Goal: Information Seeking & Learning: Learn about a topic

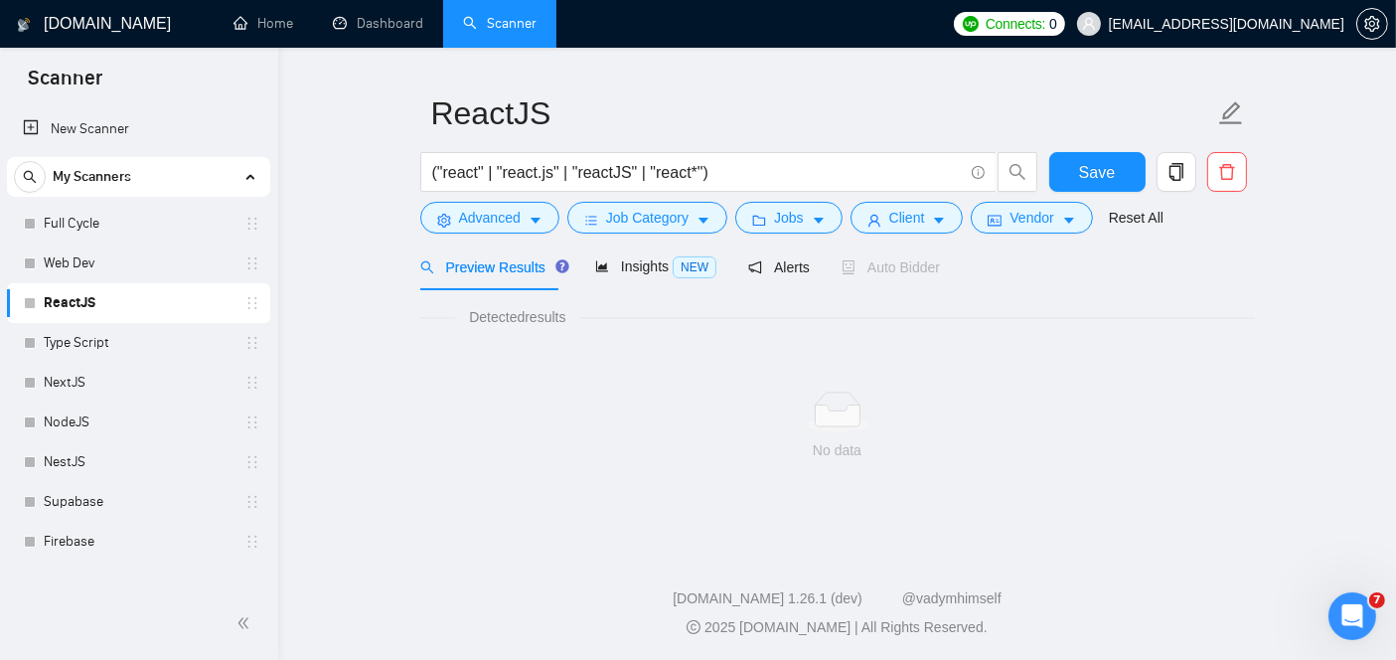
click at [1261, 483] on main "ReactJS ("react" | "react.js" | "reactJS" | "react*") Save Advanced Job Categor…" at bounding box center [837, 270] width 1054 height 477
click at [74, 248] on link "Web Dev" at bounding box center [138, 263] width 189 height 40
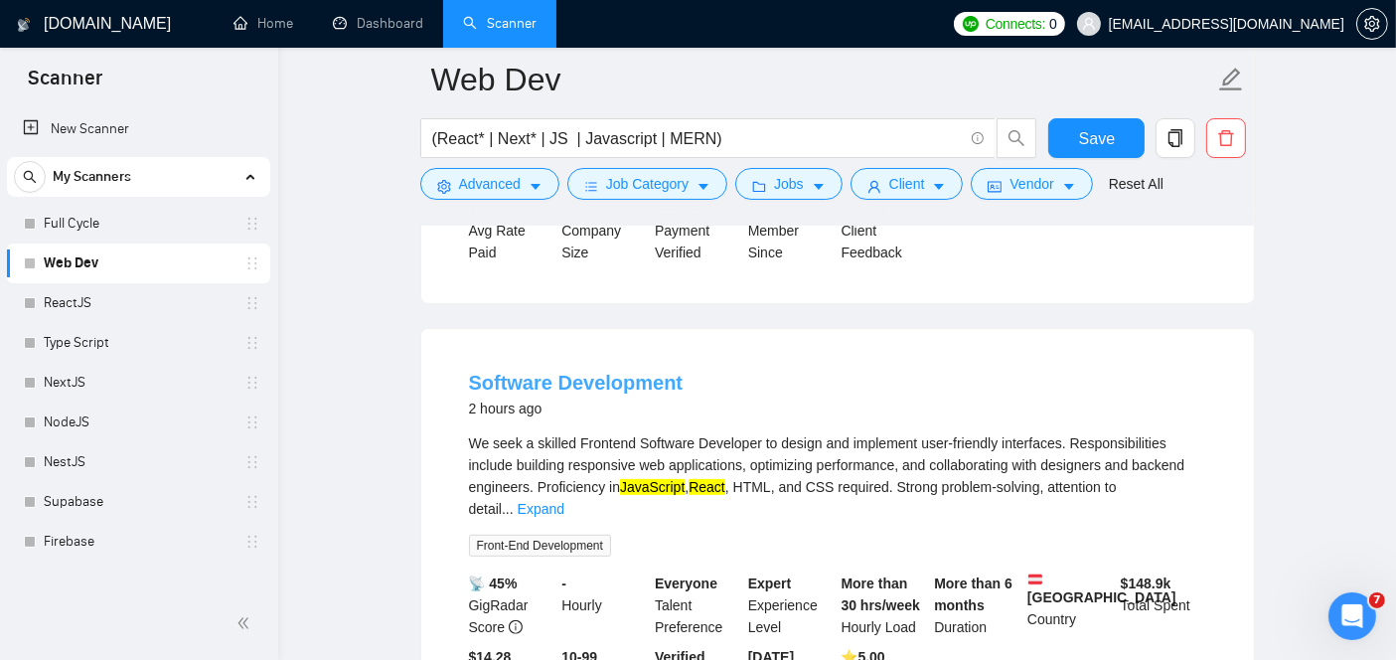
scroll to position [553, 0]
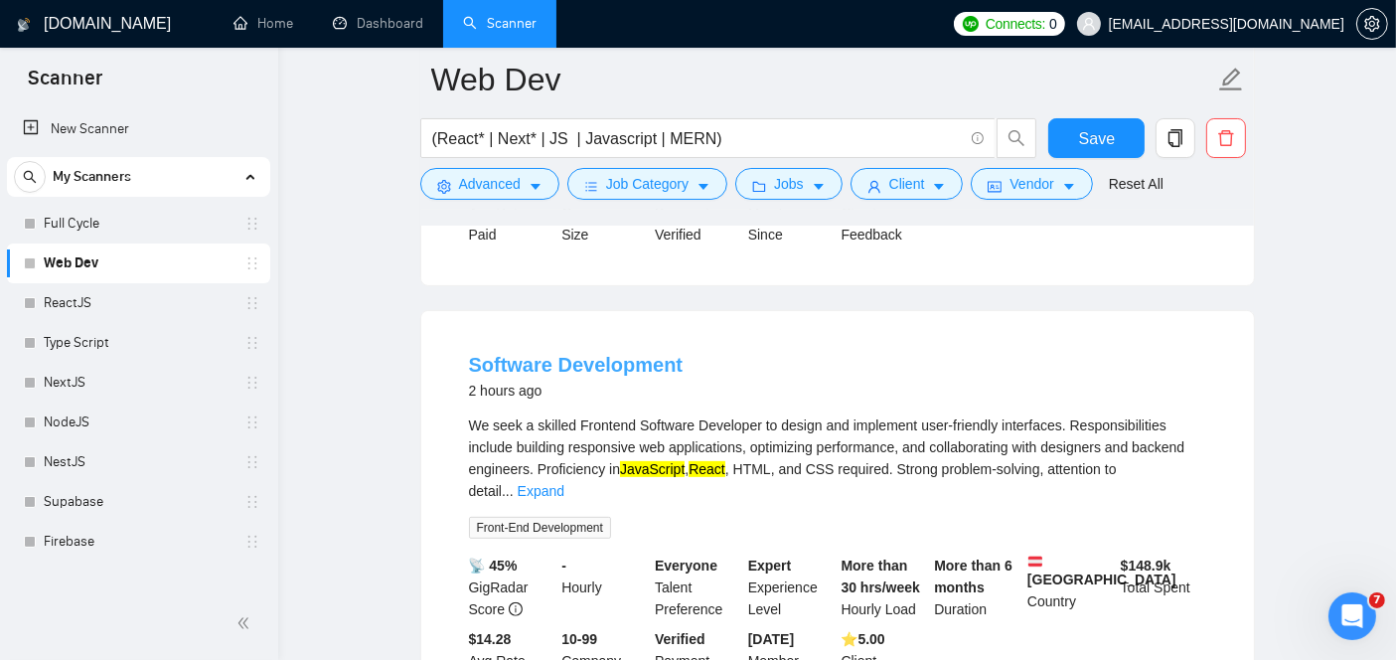
click at [589, 360] on link "Software Development" at bounding box center [576, 365] width 215 height 22
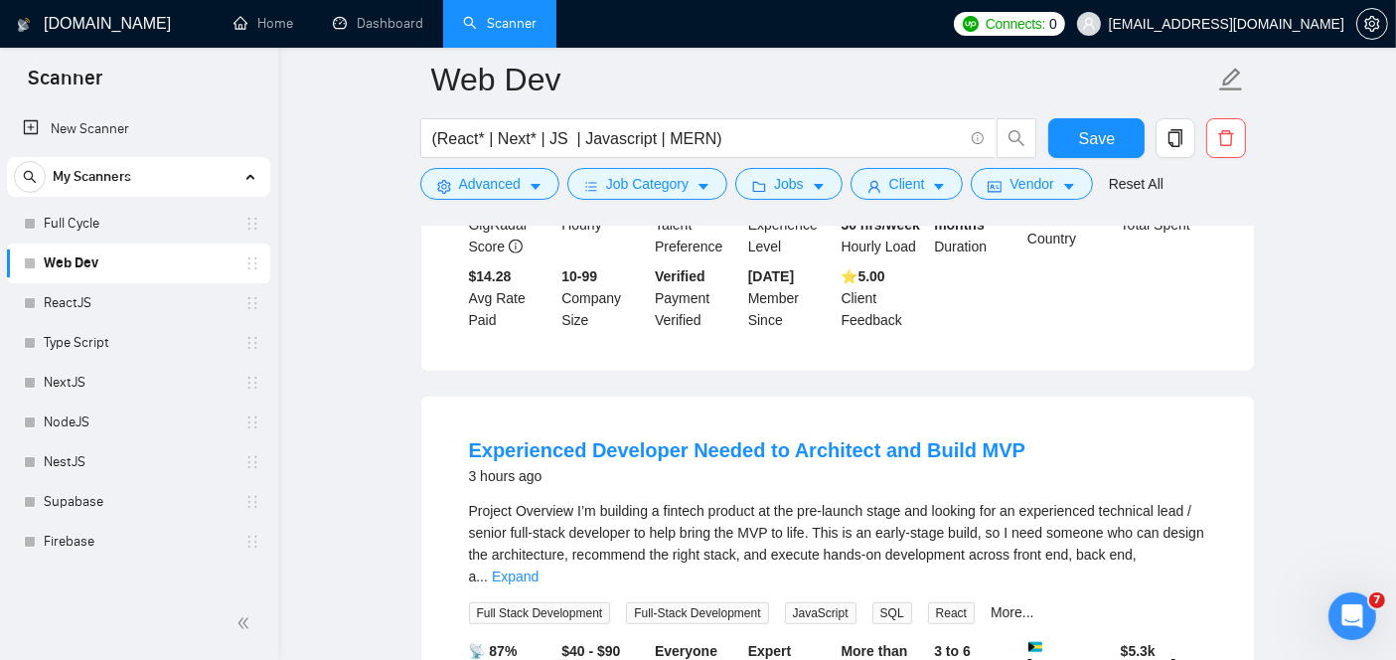
scroll to position [918, 0]
click at [650, 437] on link "Experienced Developer Needed to Architect and Build MVP" at bounding box center [747, 448] width 557 height 22
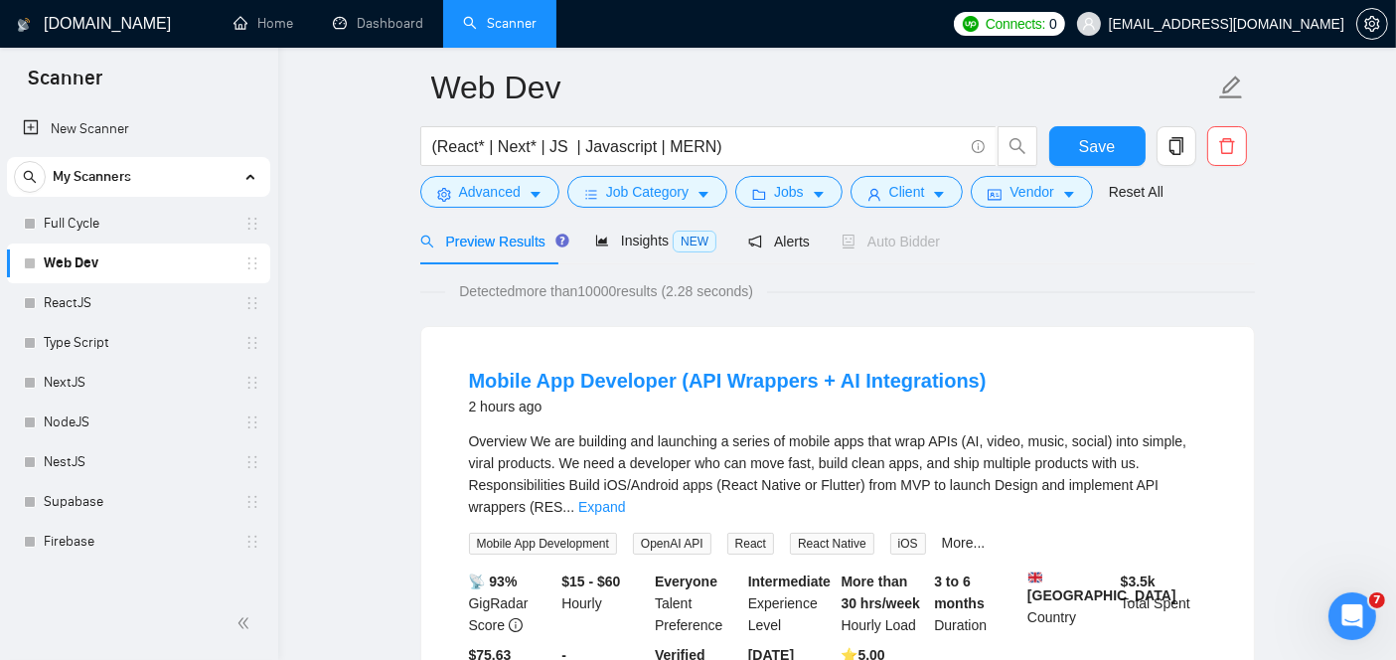
scroll to position [63, 0]
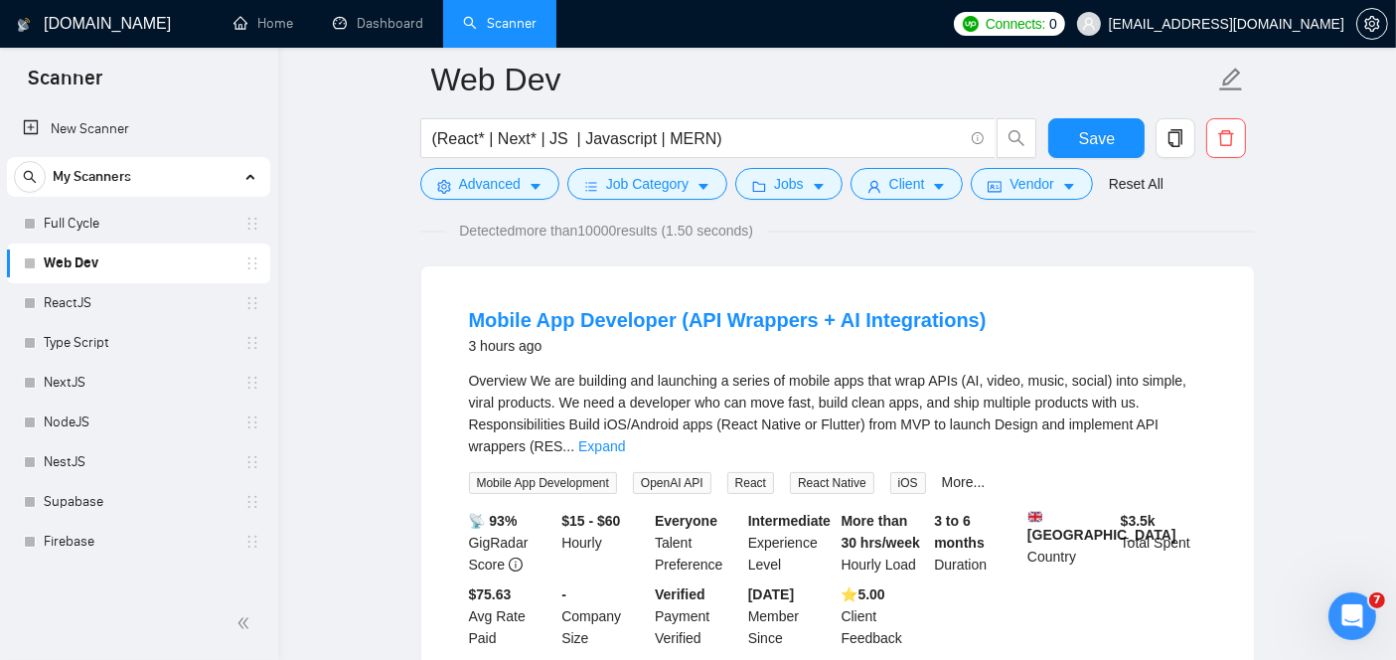
scroll to position [149, 0]
click at [961, 475] on link "More..." at bounding box center [964, 483] width 44 height 16
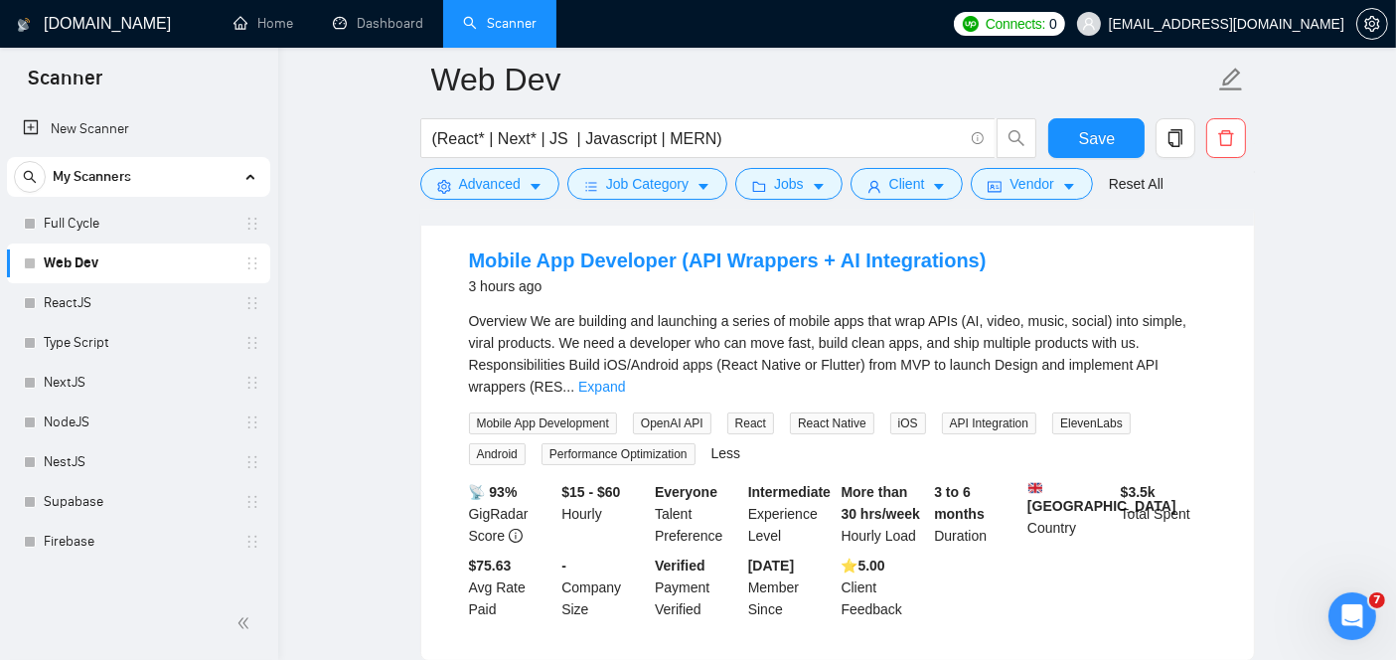
scroll to position [216, 0]
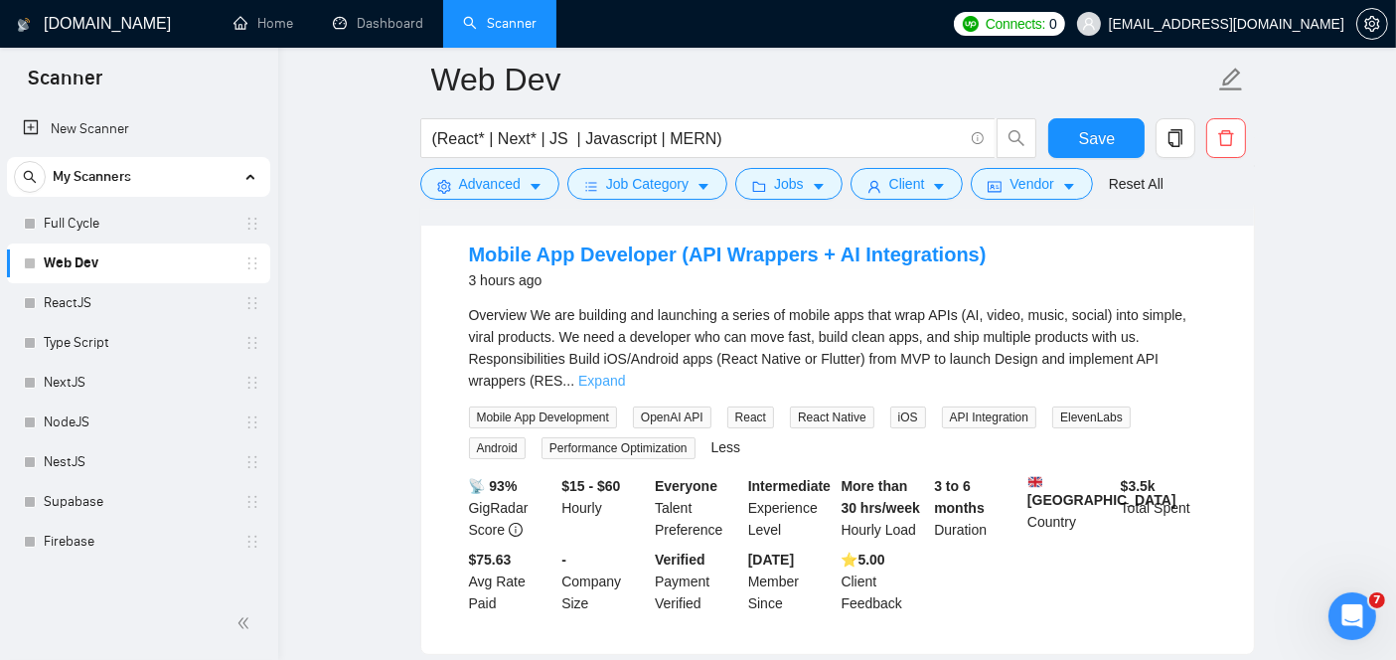
click at [625, 373] on link "Expand" at bounding box center [601, 381] width 47 height 16
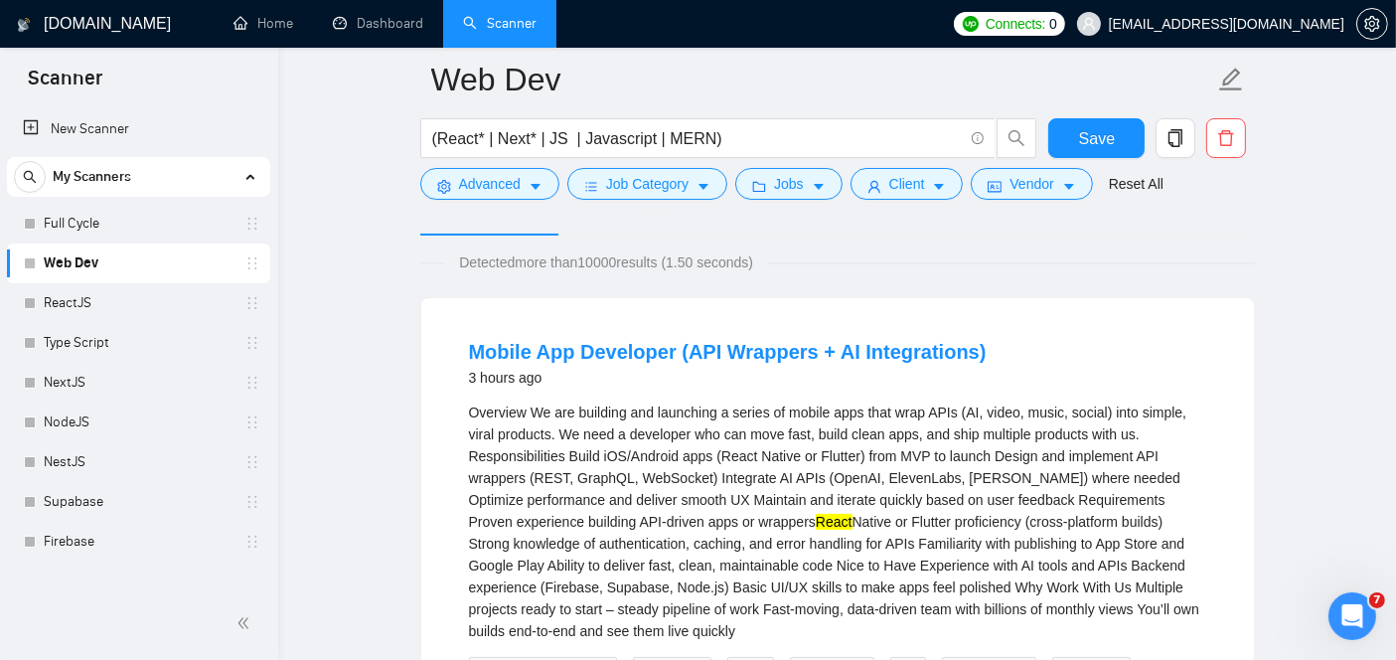
scroll to position [115, 0]
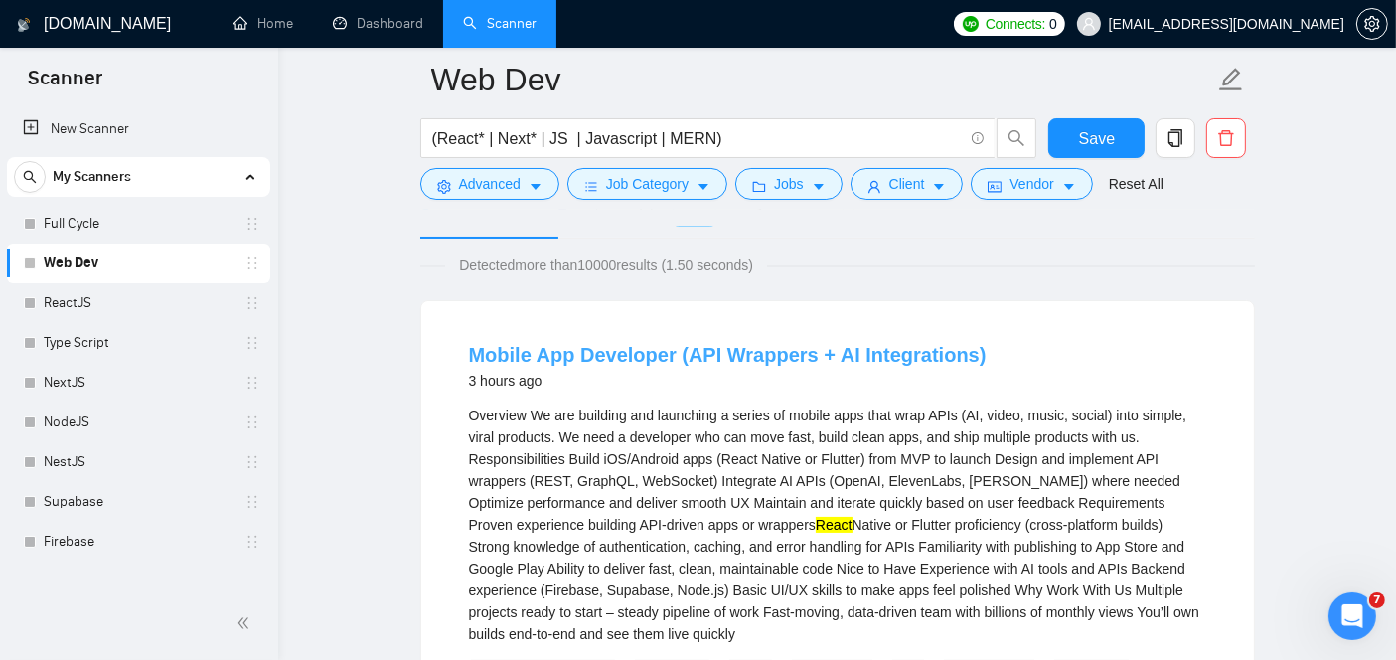
click at [683, 363] on link "Mobile App Developer (API Wrappers + AI Integrations)" at bounding box center [728, 355] width 518 height 22
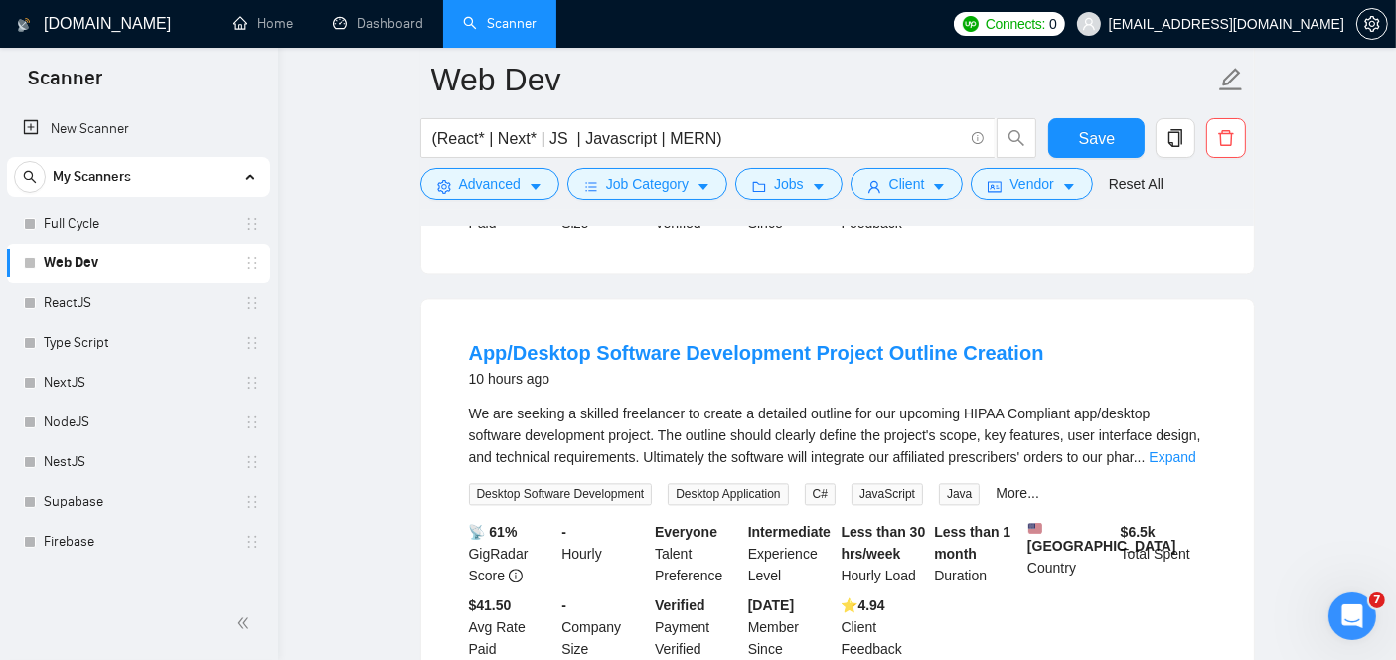
scroll to position [4439, 0]
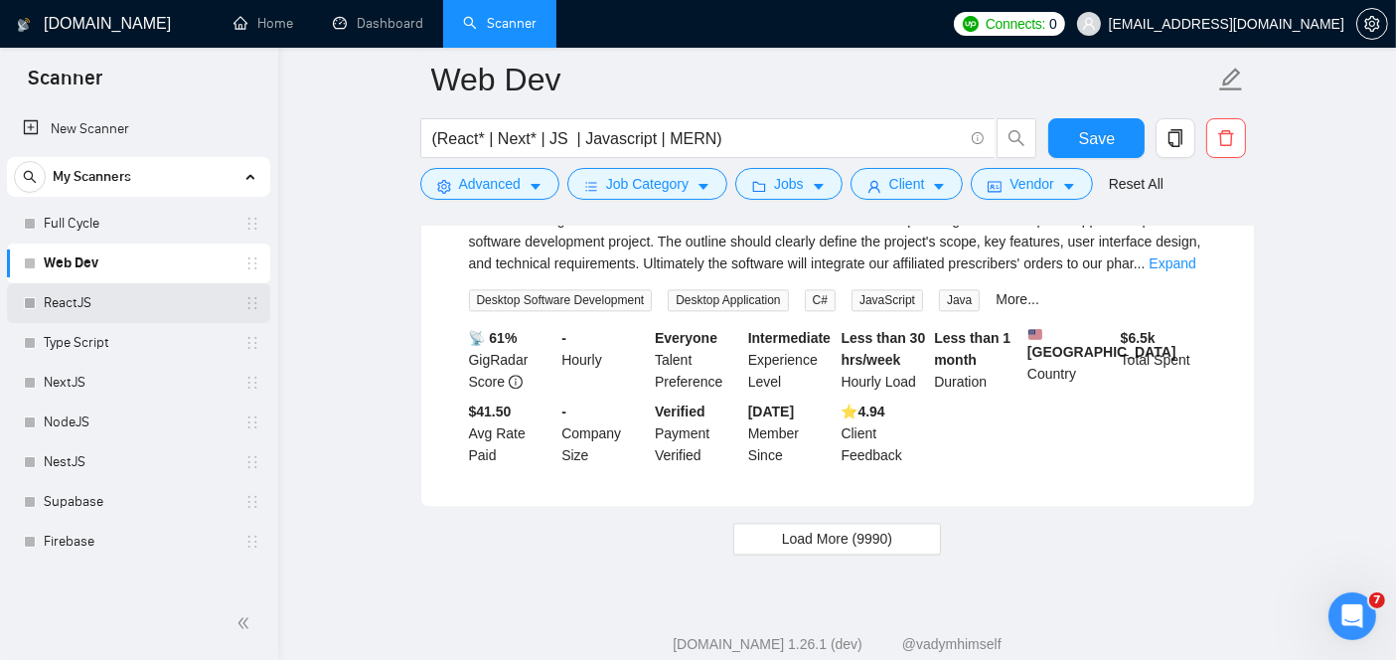
click at [135, 318] on link "ReactJS" at bounding box center [138, 303] width 189 height 40
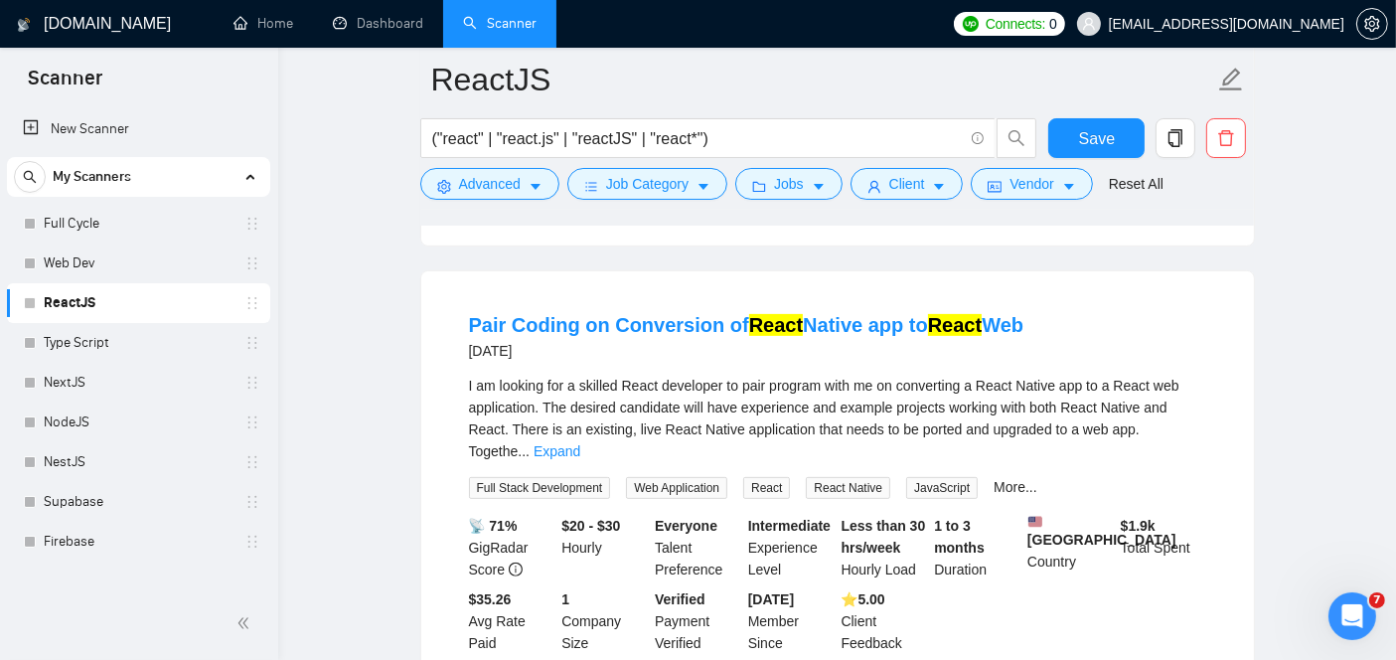
scroll to position [592, 0]
click at [749, 315] on mark "React" at bounding box center [776, 326] width 54 height 22
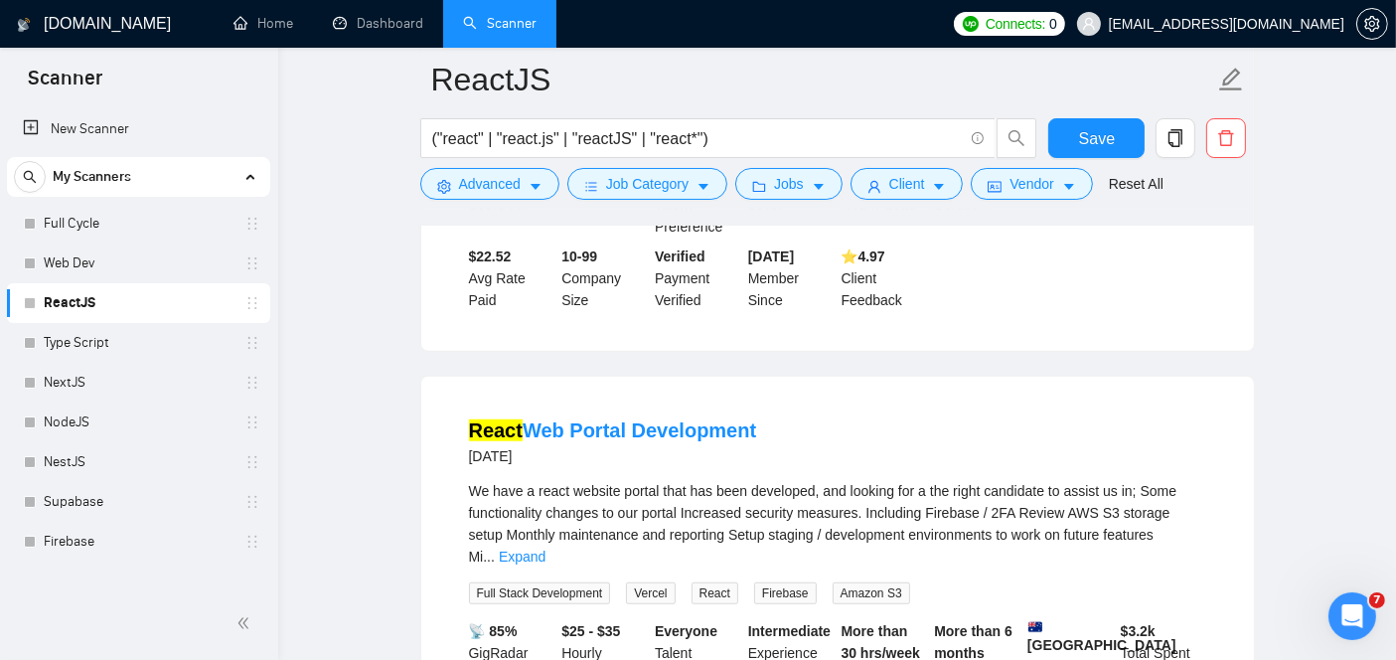
scroll to position [1416, 0]
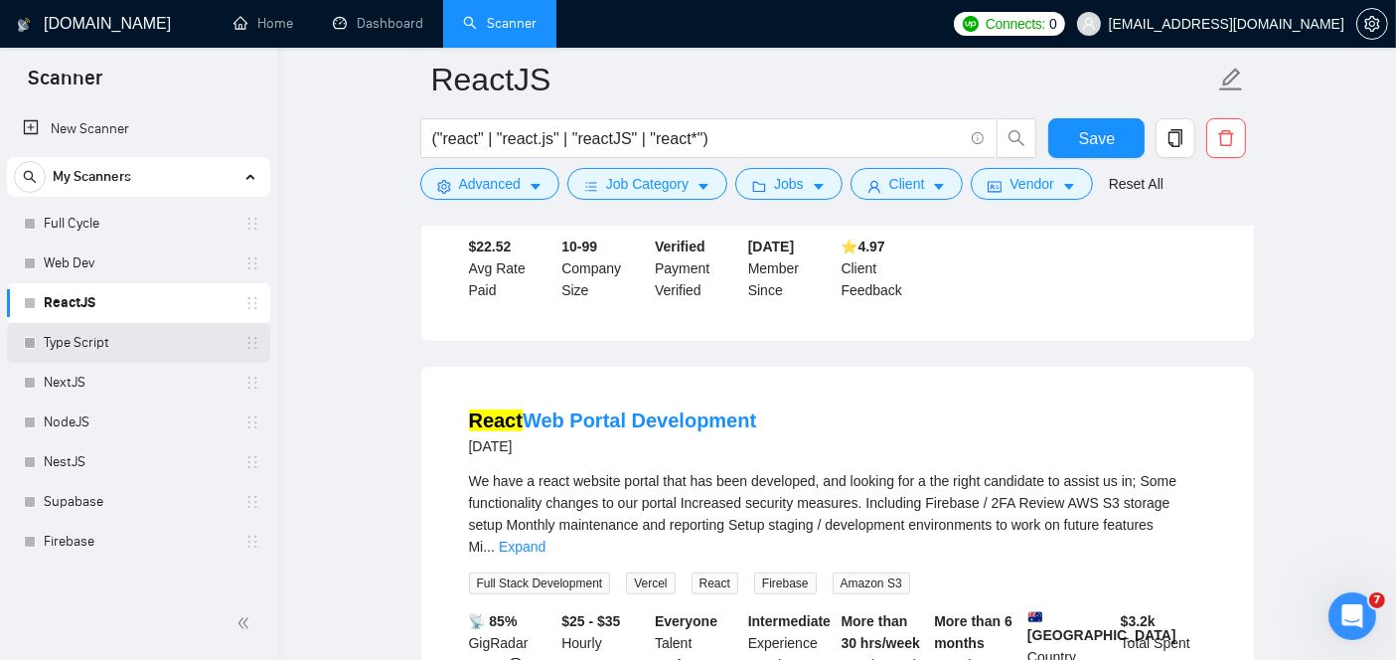
click at [116, 340] on link "Type Script" at bounding box center [138, 343] width 189 height 40
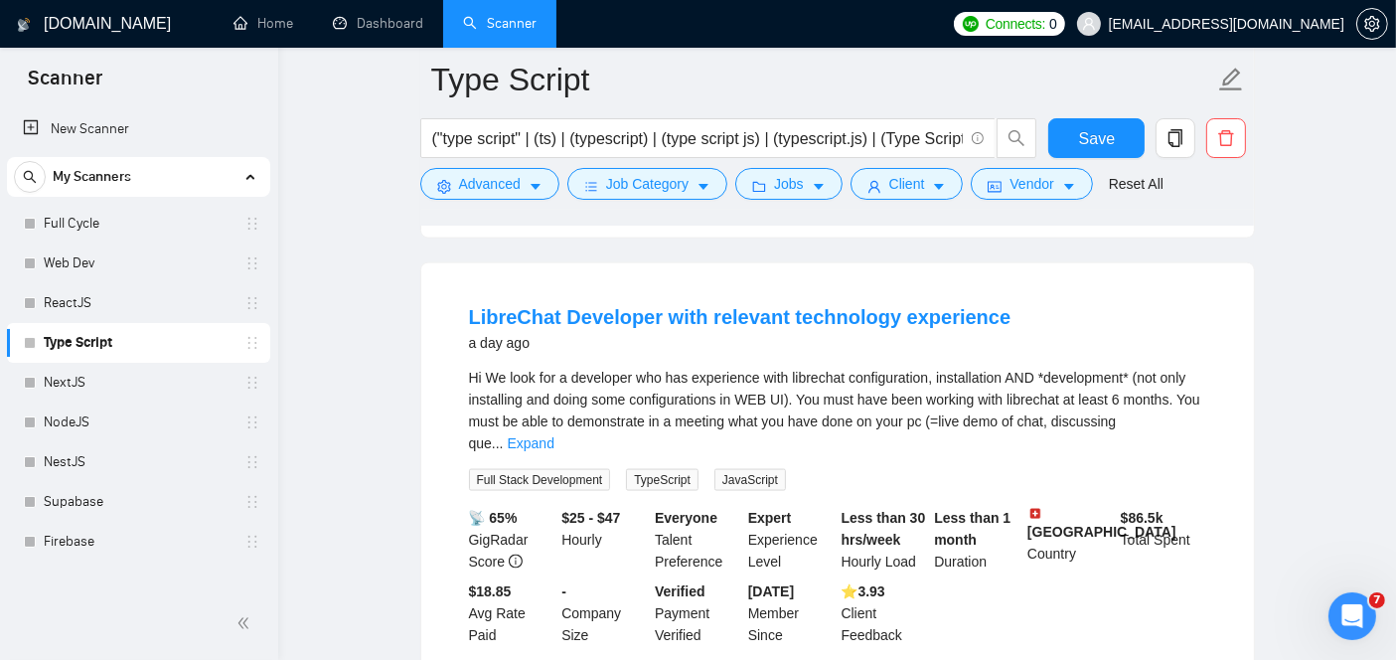
scroll to position [2783, 0]
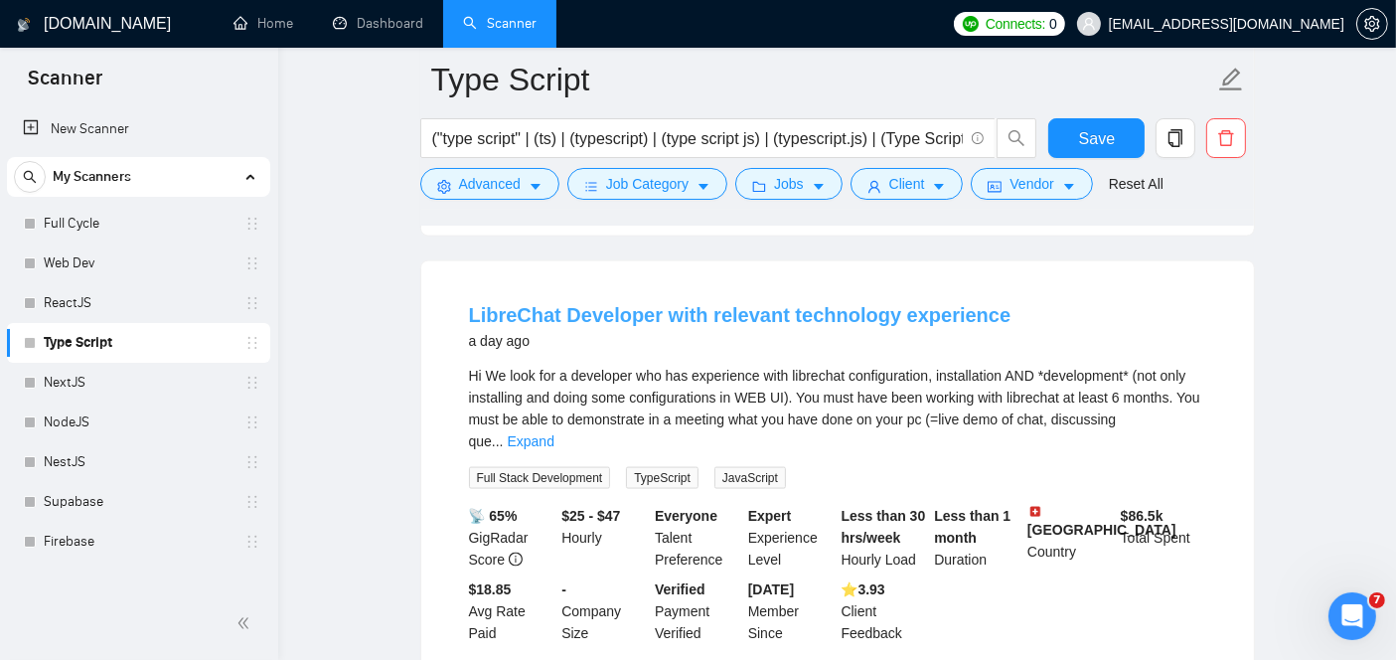
click at [692, 304] on link "LibreChat Developer with relevant technology experience" at bounding box center [740, 315] width 542 height 22
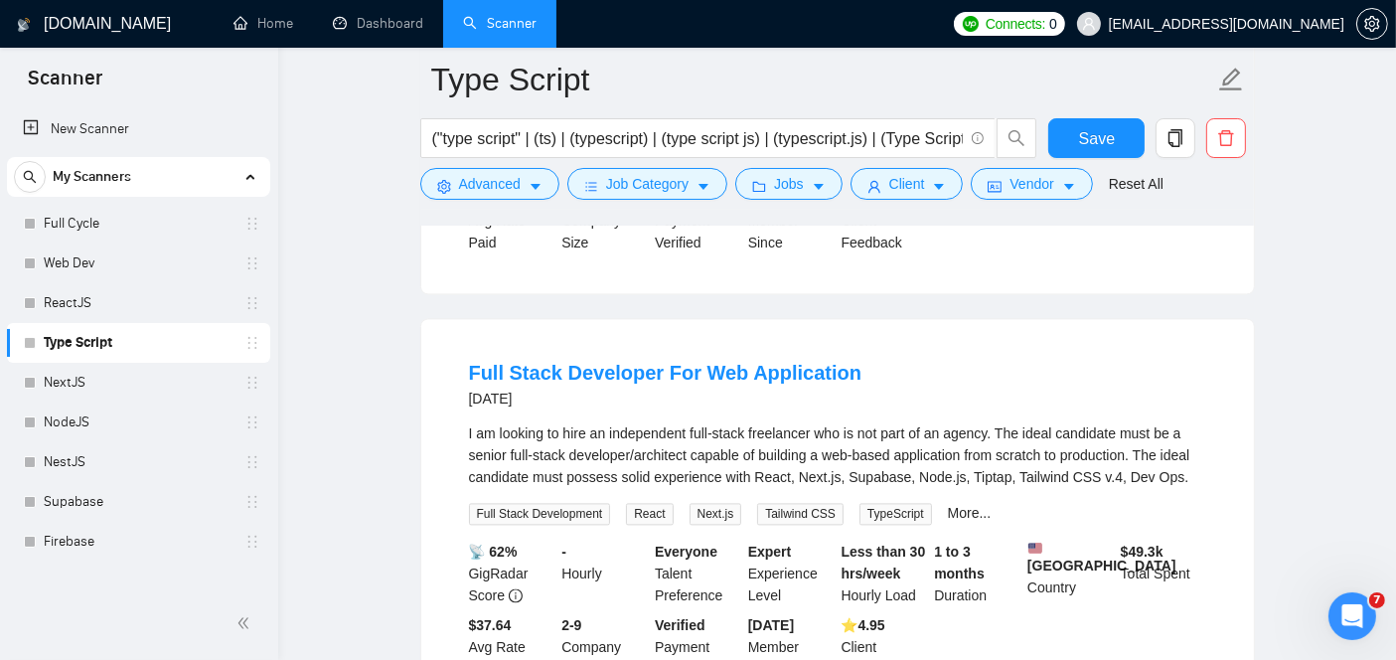
scroll to position [4291, 0]
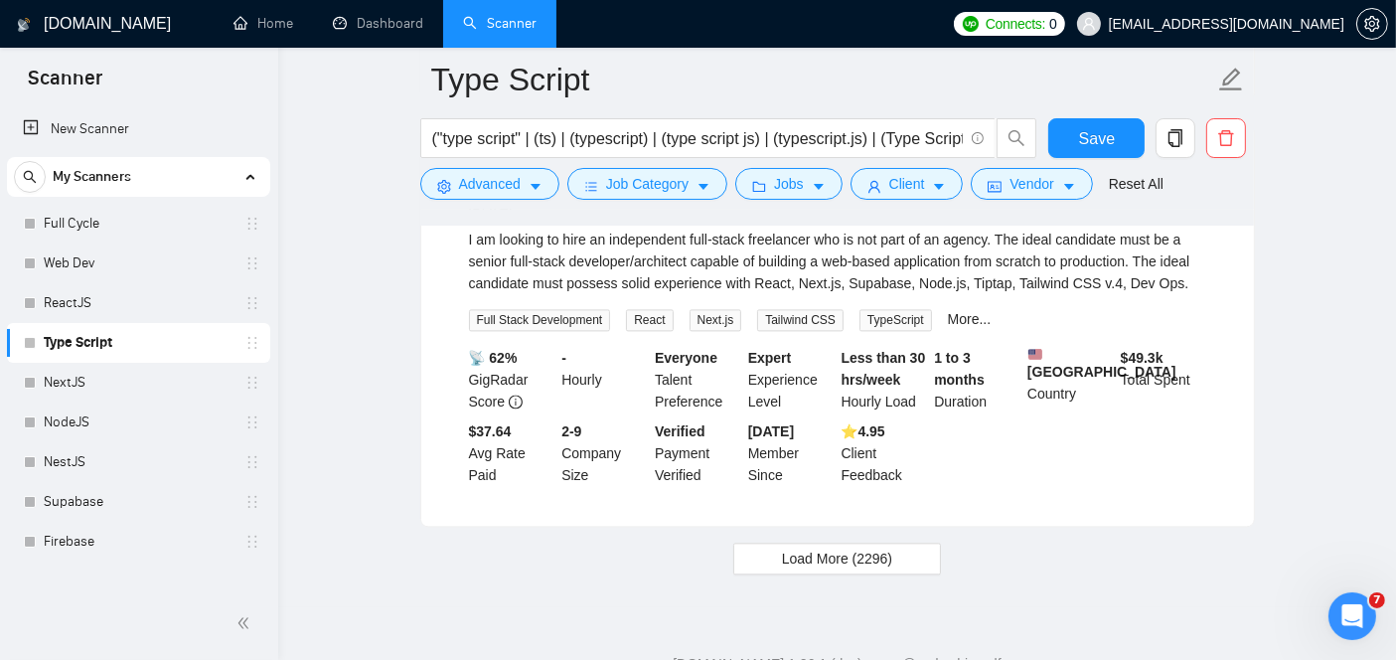
click at [791, 547] on span "Load More (2296)" at bounding box center [837, 558] width 110 height 22
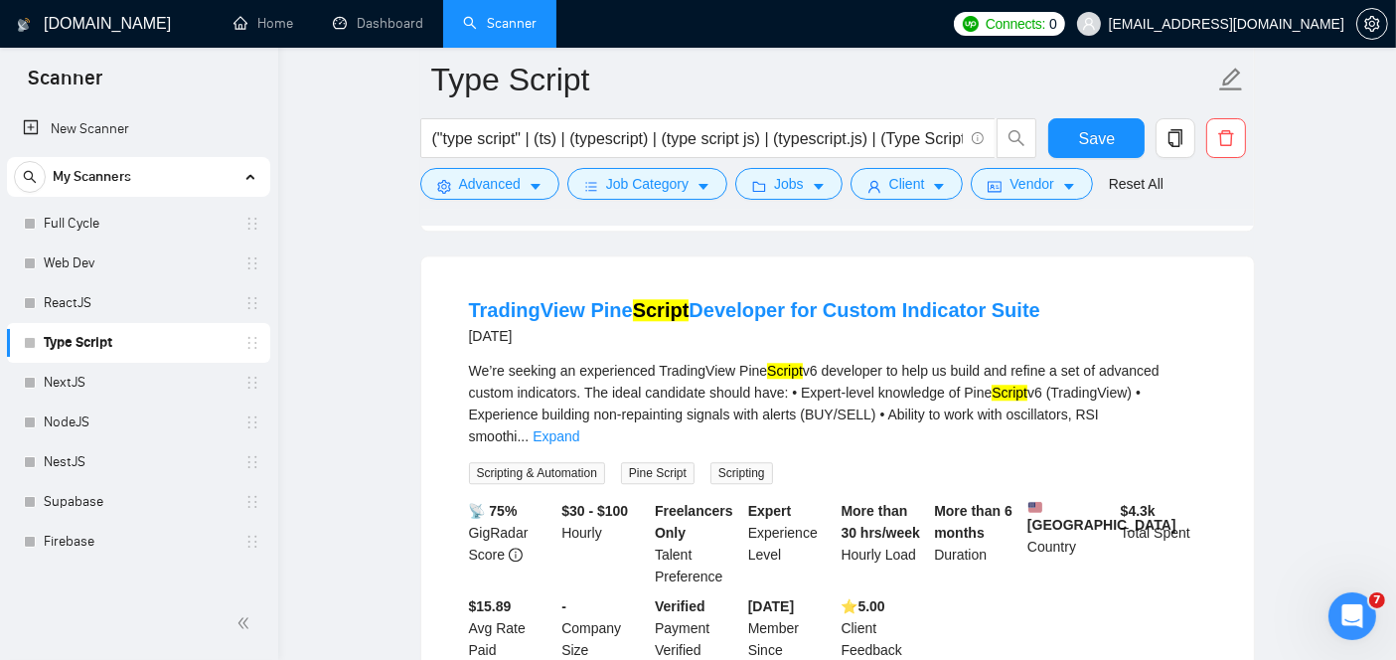
scroll to position [5011, 0]
click at [485, 382] on div "We’re seeking an experienced TradingView Pine Script v6 developer to help us bu…" at bounding box center [837, 423] width 737 height 124
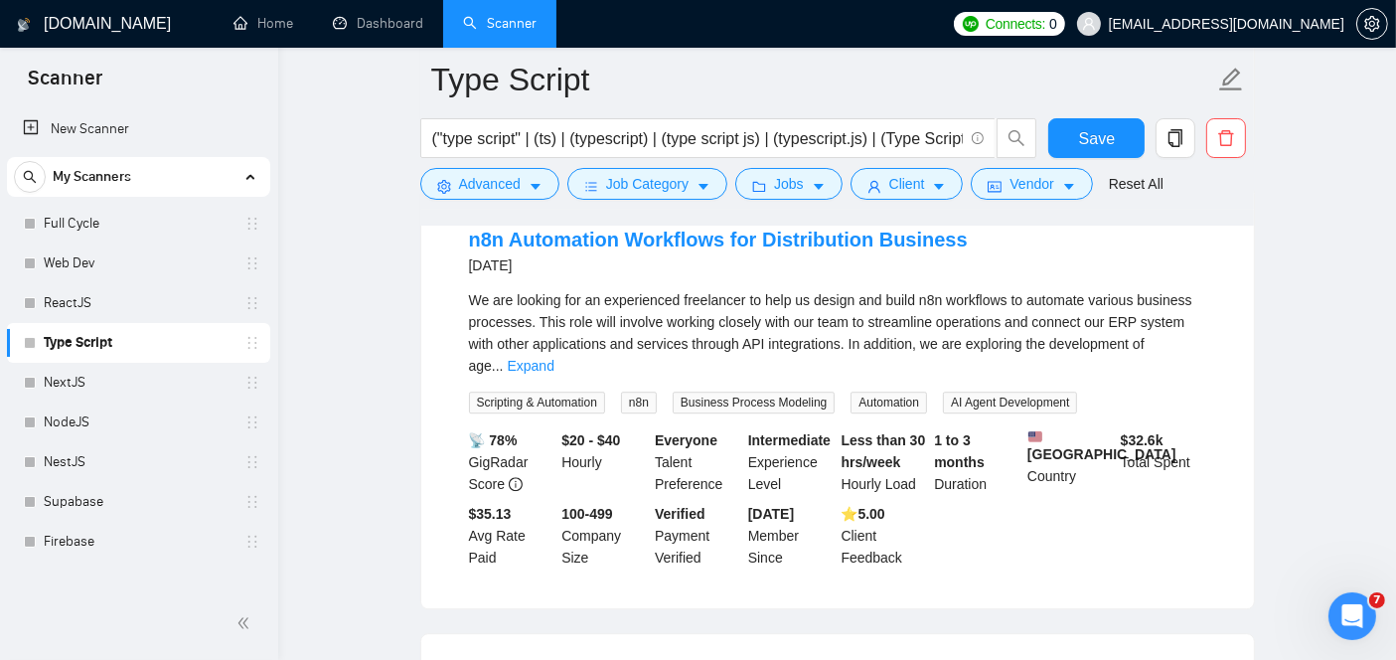
scroll to position [5589, 0]
